Goal: Task Accomplishment & Management: Use online tool/utility

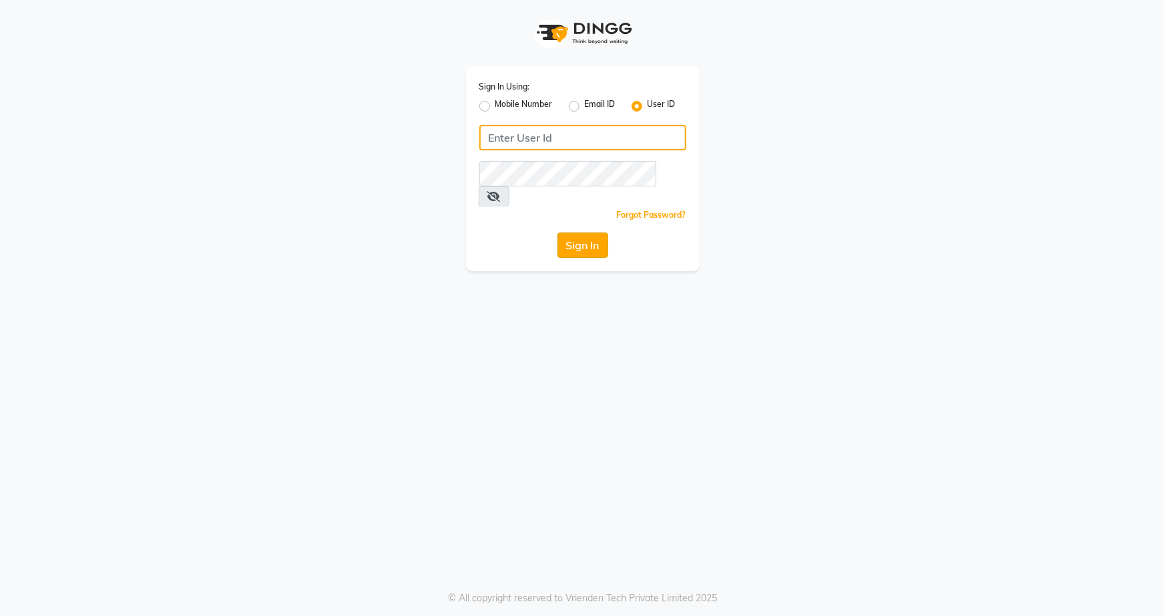
type input "snehasmakeup"
click at [590, 232] on button "Sign In" at bounding box center [583, 244] width 51 height 25
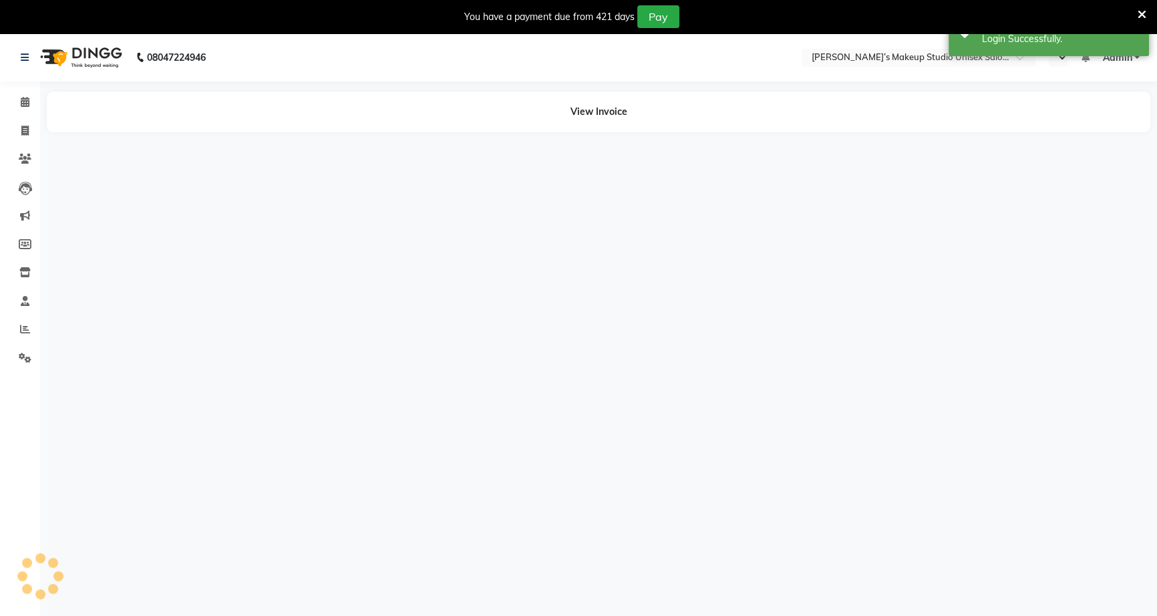
select select "en"
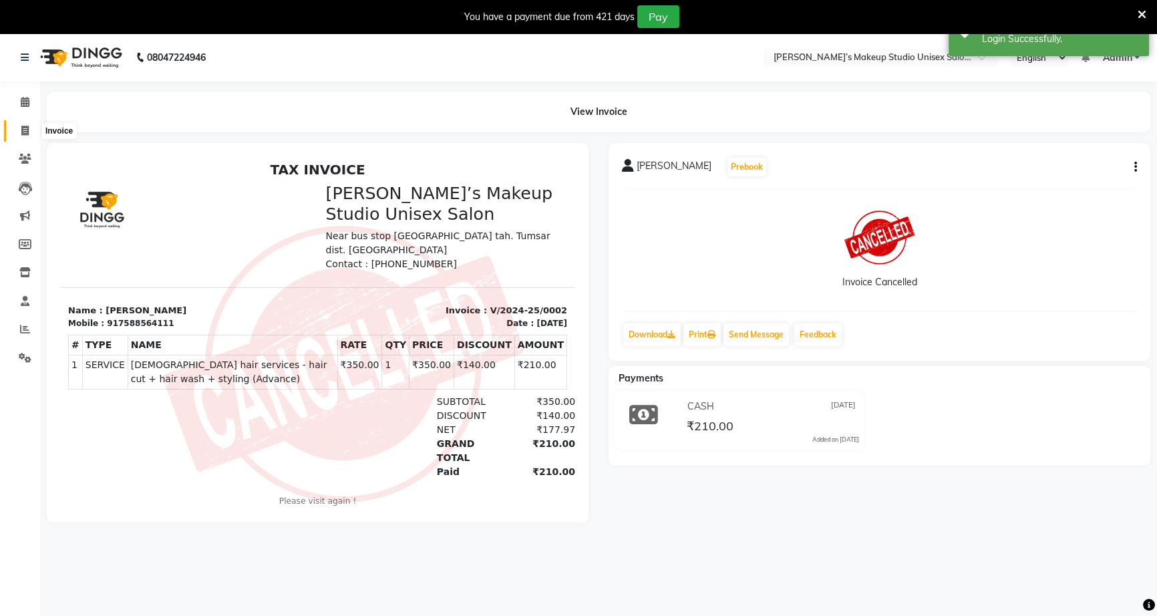
click at [23, 126] on icon at bounding box center [24, 131] width 7 height 10
select select "service"
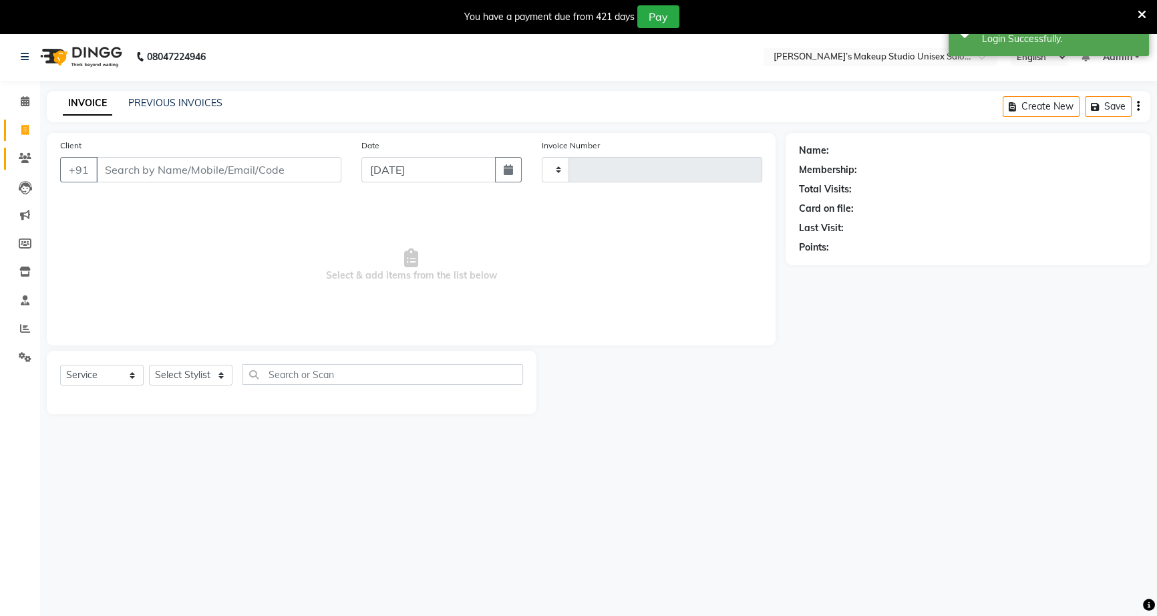
type input "1071"
select select "6543"
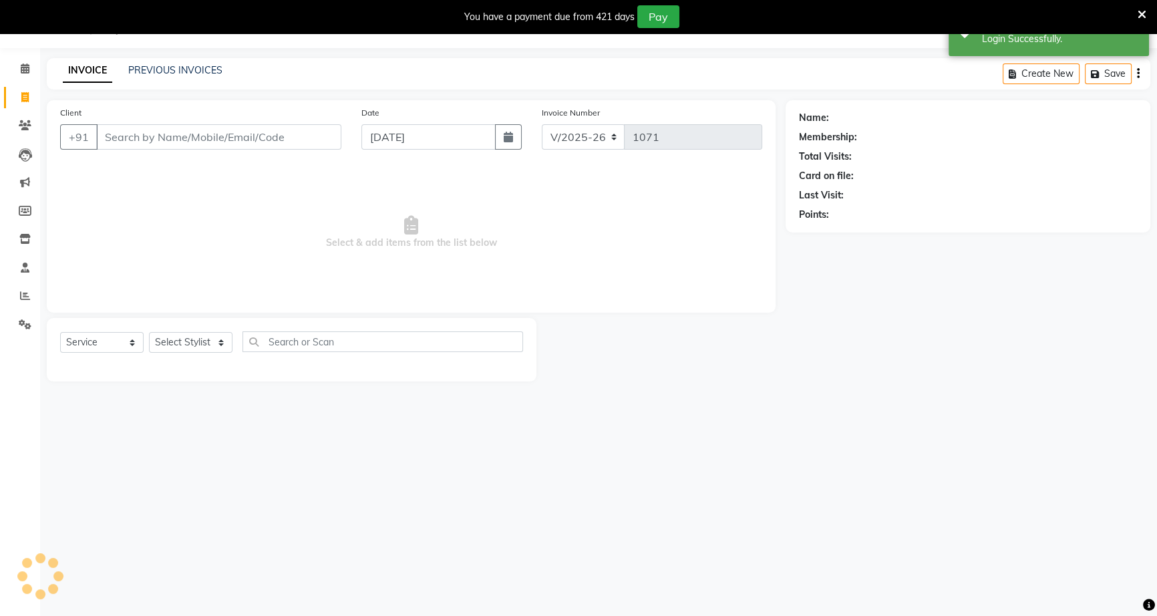
click at [134, 134] on input "Client" at bounding box center [218, 136] width 245 height 25
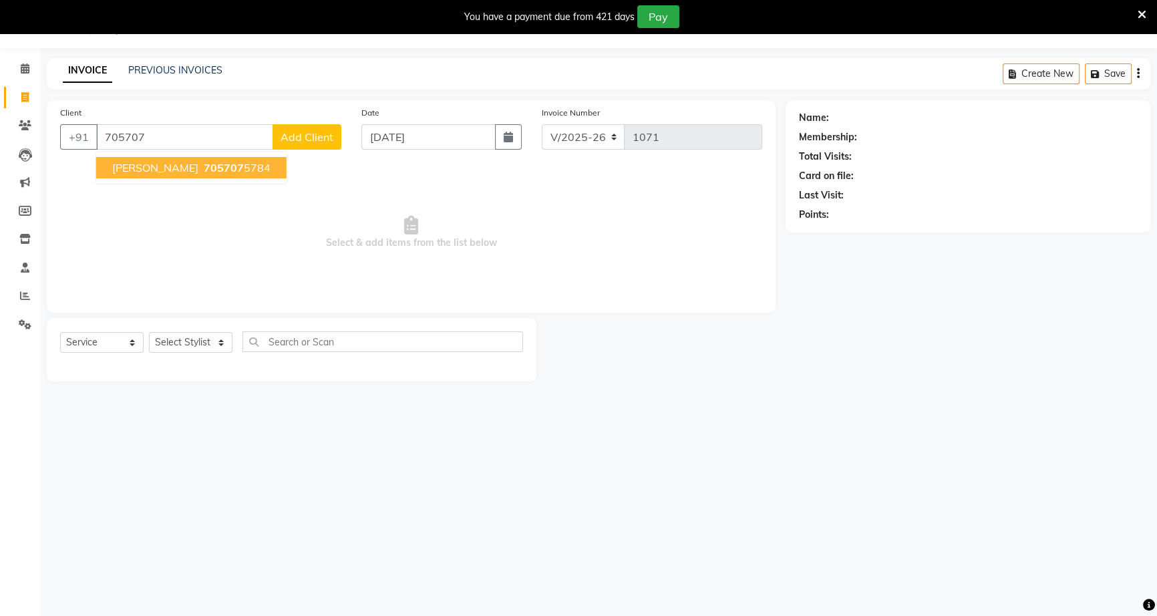
click at [163, 165] on span "[PERSON_NAME]" at bounding box center [155, 167] width 86 height 13
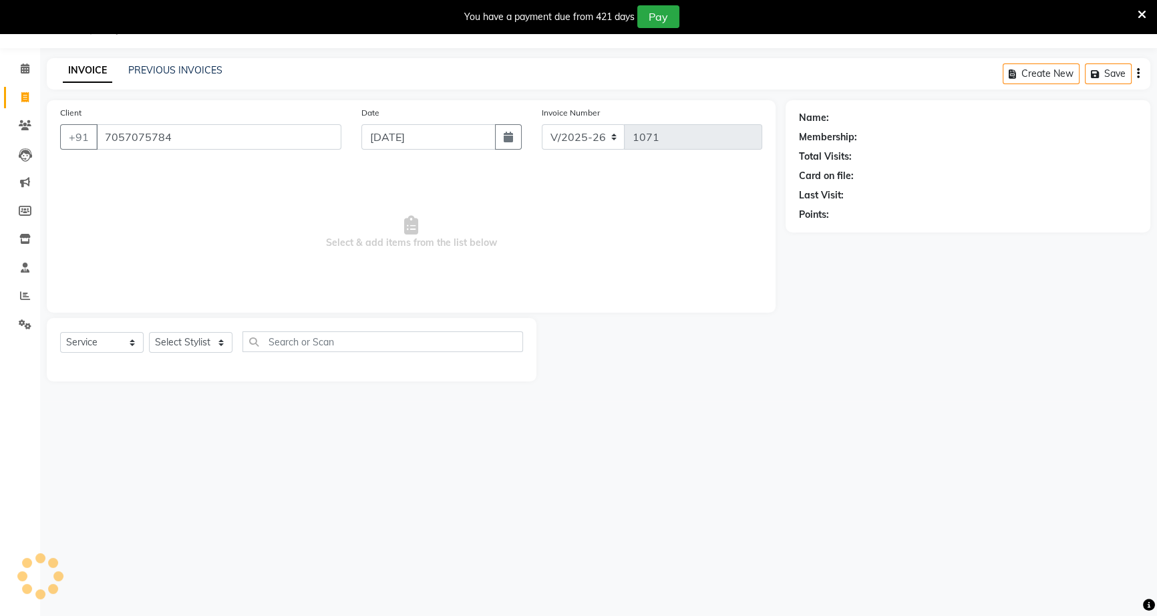
type input "7057075784"
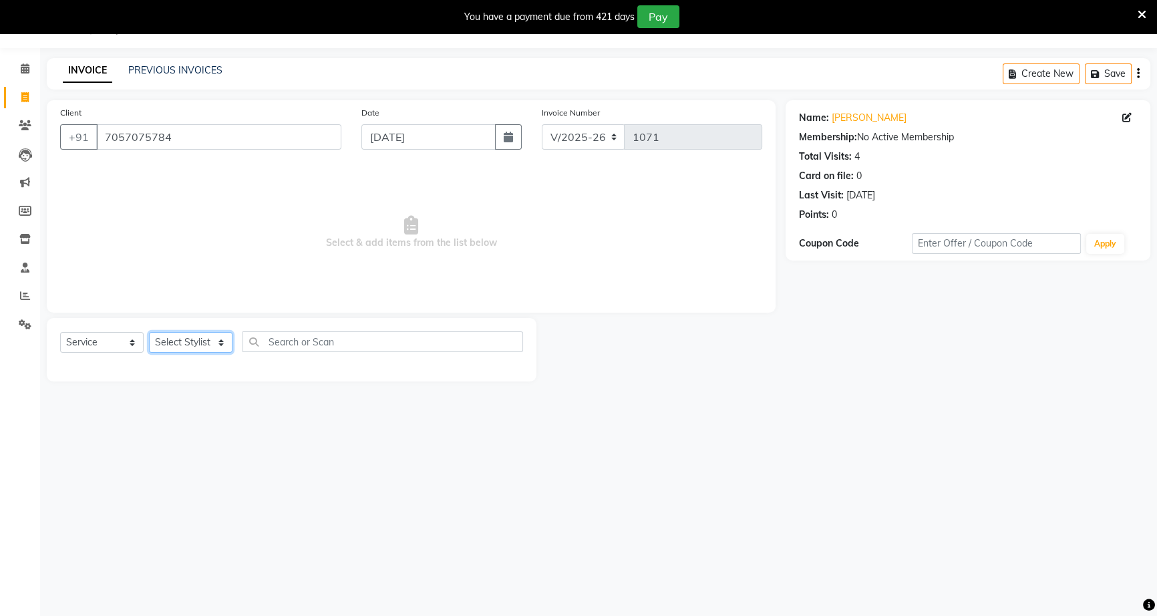
drag, startPoint x: 164, startPoint y: 341, endPoint x: 150, endPoint y: 401, distance: 61.7
click at [150, 401] on main "INVOICE PREVIOUS INVOICES Create New Save Client [PHONE_NUMBER] Date [DATE] Inv…" at bounding box center [598, 229] width 1117 height 343
select select "79590"
click at [149, 332] on select "Select Stylist [PERSON_NAME] [PERSON_NAME] [PERSON_NAME] [PERSON_NAME] rekha sn…" at bounding box center [190, 342] width 83 height 21
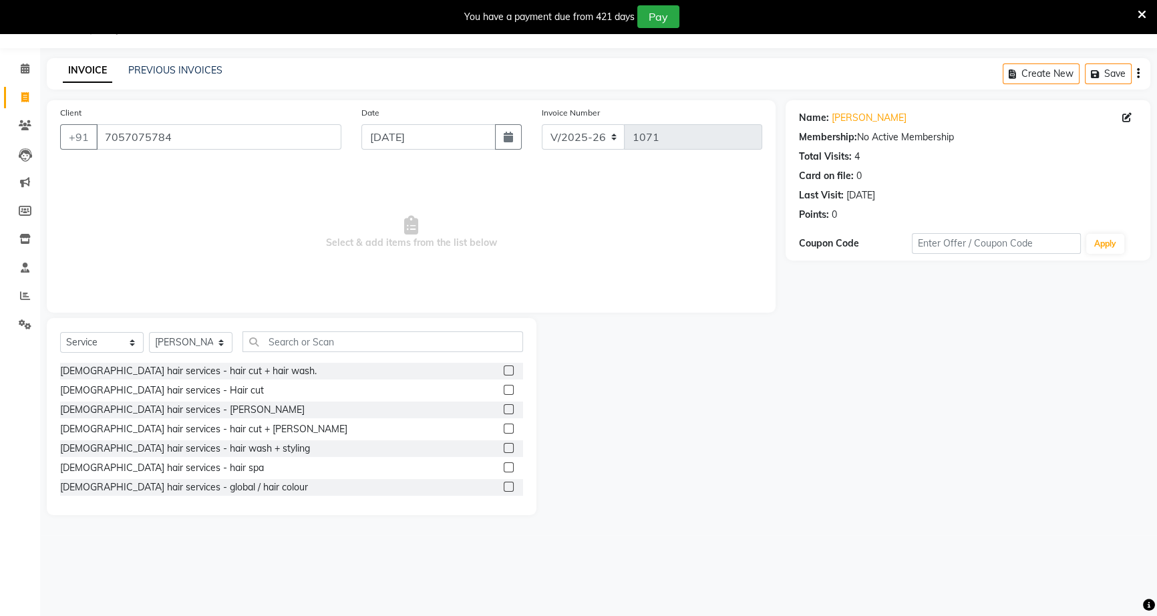
click at [504, 406] on div at bounding box center [513, 409] width 19 height 17
click at [496, 407] on div "[DEMOGRAPHIC_DATA] hair services - [PERSON_NAME]" at bounding box center [291, 409] width 463 height 17
click at [504, 407] on label at bounding box center [509, 409] width 10 height 10
click at [504, 407] on input "checkbox" at bounding box center [508, 409] width 9 height 9
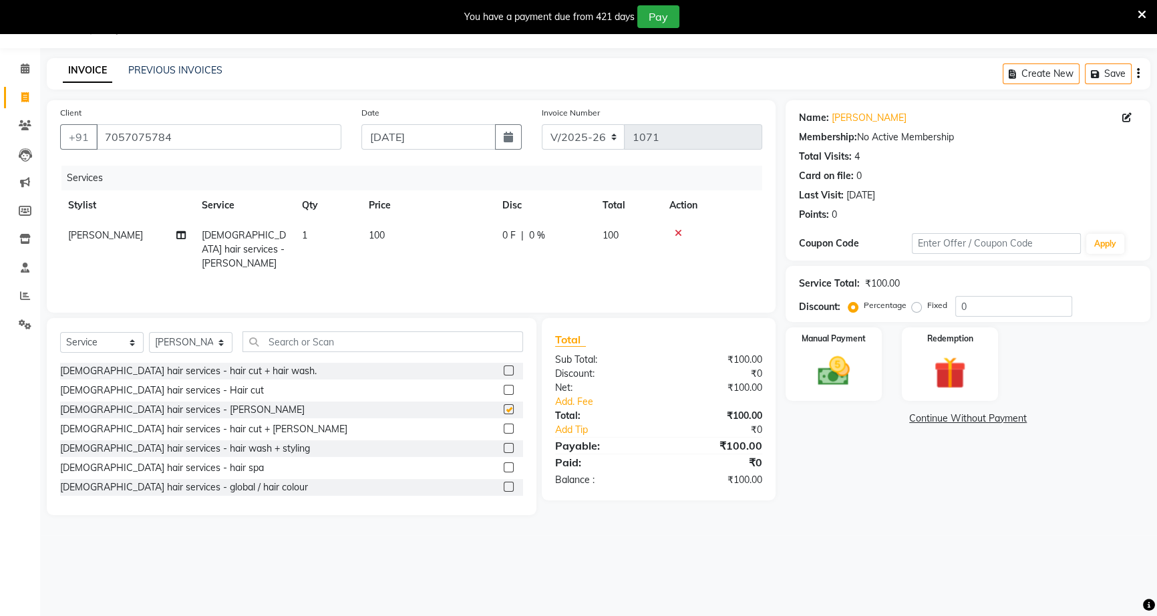
checkbox input "false"
click at [531, 246] on td "0 F | 0 %" at bounding box center [544, 249] width 100 height 58
select select "79590"
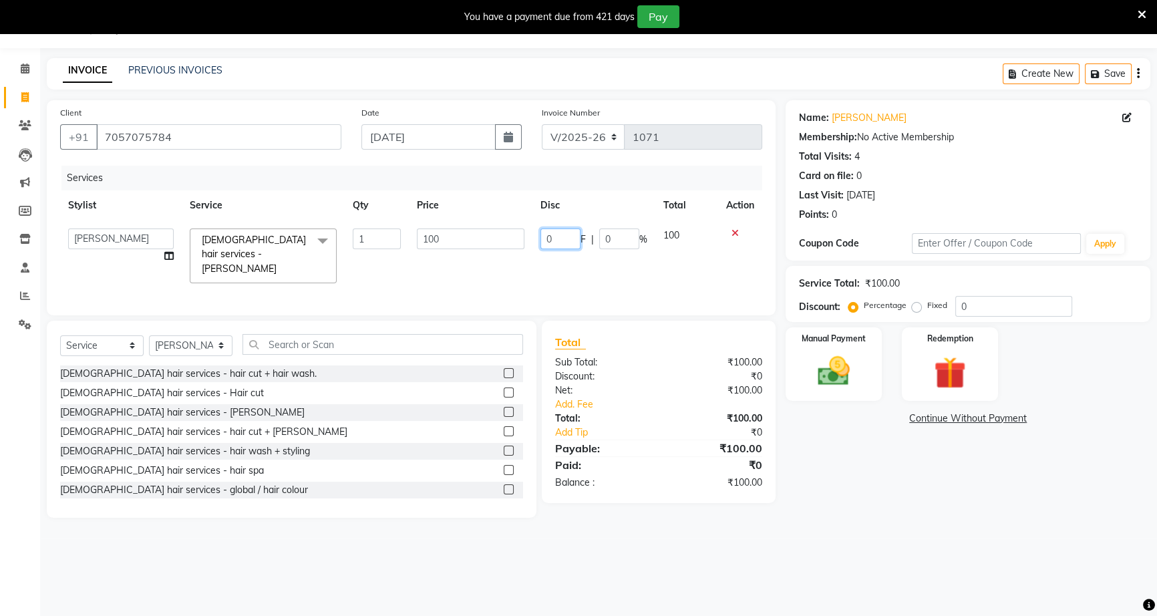
drag, startPoint x: 534, startPoint y: 233, endPoint x: 541, endPoint y: 235, distance: 7.0
click at [541, 235] on td "0 F | 0 %" at bounding box center [593, 255] width 123 height 71
type input "40"
click at [791, 360] on div "Manual Payment" at bounding box center [833, 364] width 100 height 76
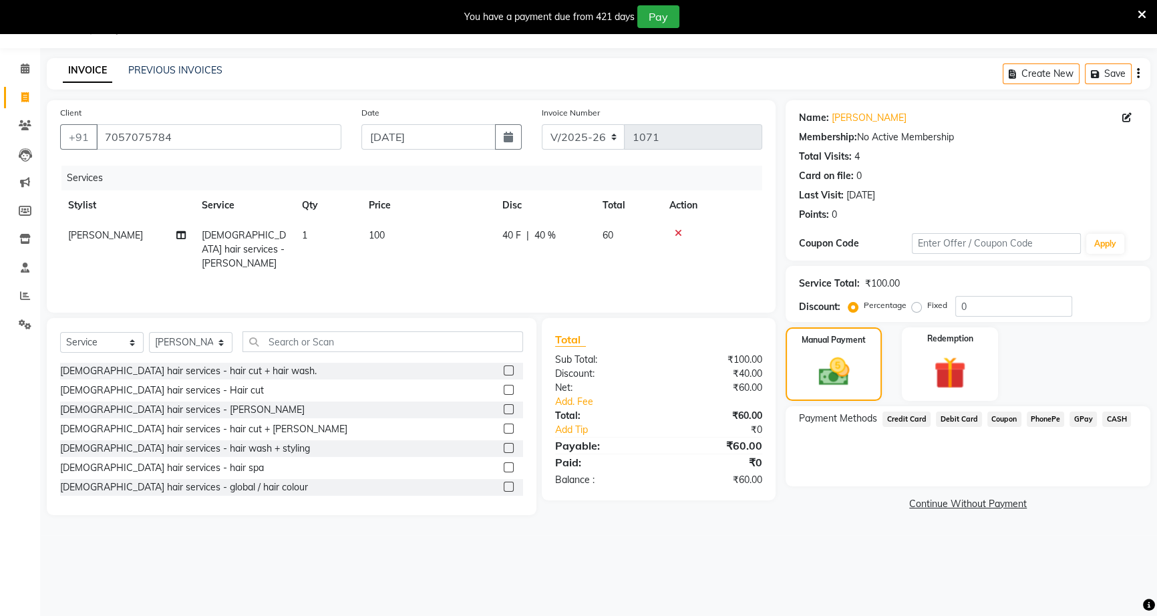
click at [1111, 415] on span "CASH" at bounding box center [1116, 418] width 29 height 15
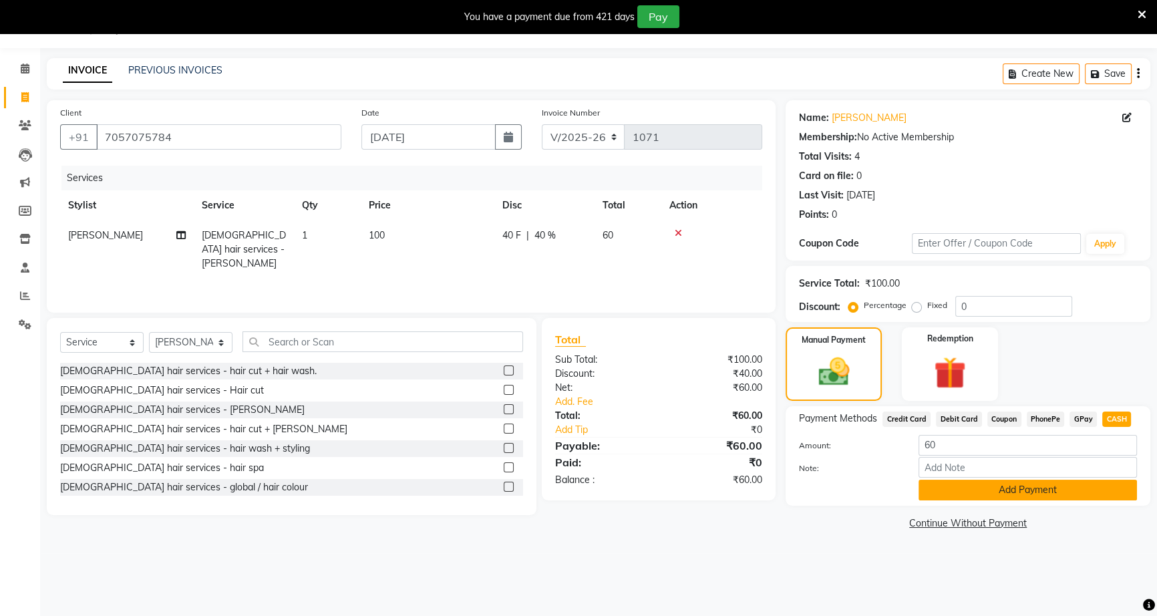
click at [1074, 494] on button "Add Payment" at bounding box center [1027, 490] width 218 height 21
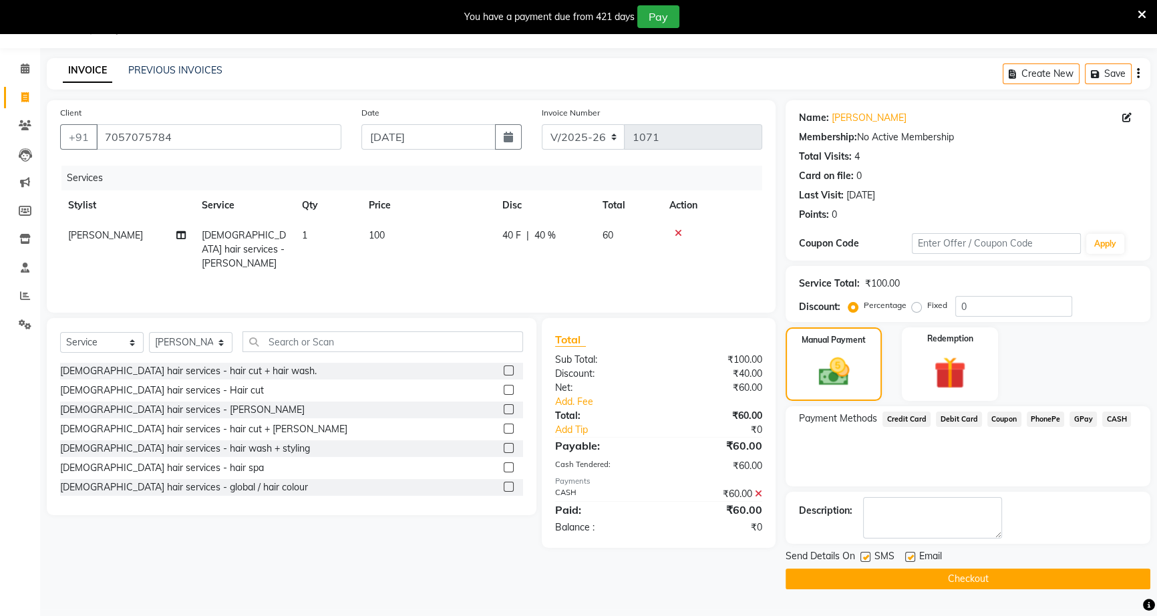
click at [1065, 576] on button "Checkout" at bounding box center [967, 578] width 365 height 21
